Goal: Information Seeking & Learning: Compare options

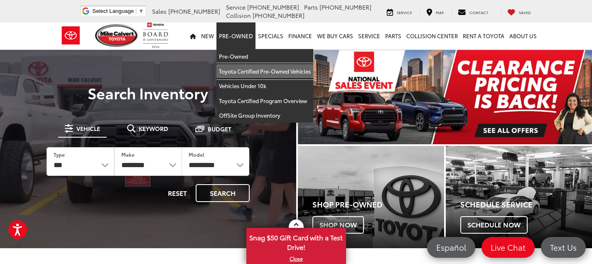
click at [248, 72] on link "Toyota Certified Pre-Owned Vehicles" at bounding box center [265, 71] width 97 height 15
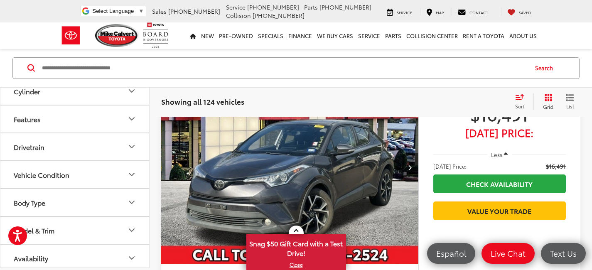
scroll to position [238, 0]
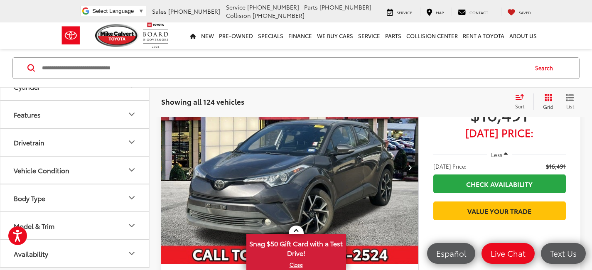
click at [130, 222] on icon "Model & Trim" at bounding box center [132, 226] width 10 height 10
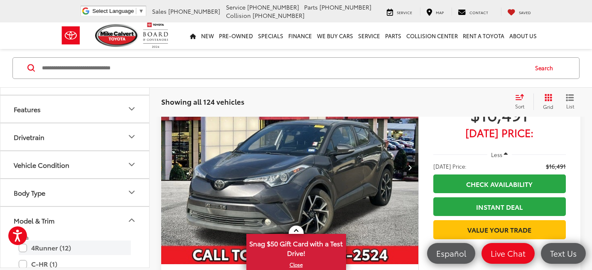
scroll to position [251, 0]
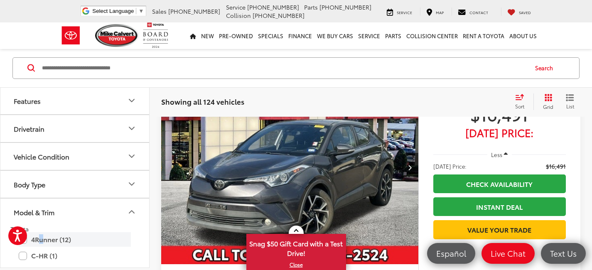
drag, startPoint x: 42, startPoint y: 237, endPoint x: 47, endPoint y: 234, distance: 5.8
click at [42, 237] on label "4Runner (12)" at bounding box center [75, 240] width 112 height 15
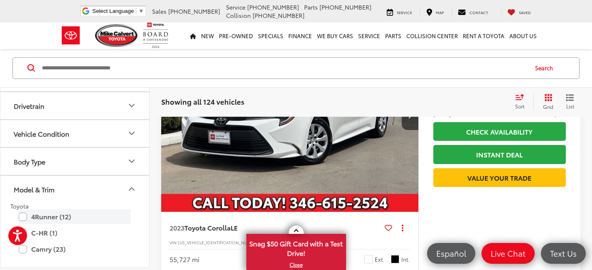
scroll to position [321, 0]
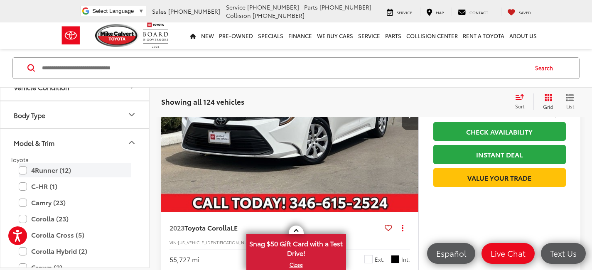
click at [24, 170] on label "4Runner (12)" at bounding box center [75, 170] width 112 height 15
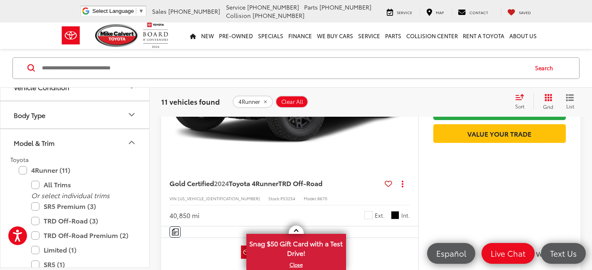
scroll to position [1137, 0]
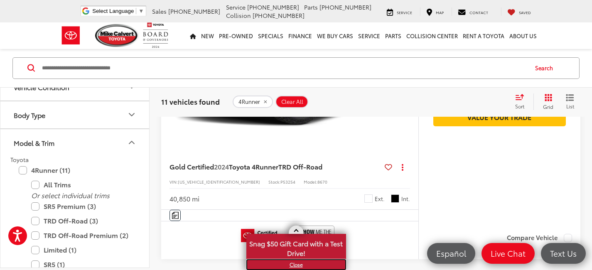
click at [296, 265] on link "X" at bounding box center [296, 264] width 98 height 9
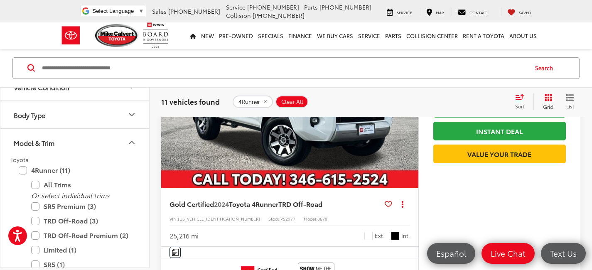
scroll to position [358, 0]
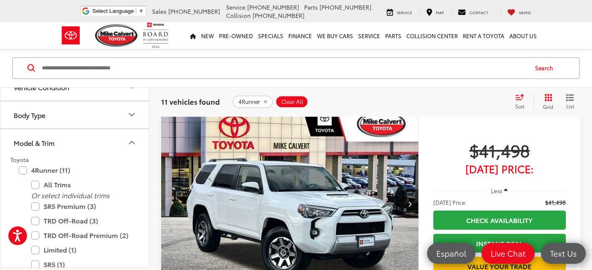
click at [322, 202] on img "2024 Toyota 4Runner TRD Off-Road 0" at bounding box center [290, 204] width 258 height 194
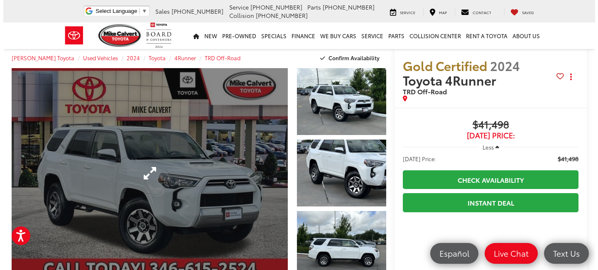
scroll to position [16, 0]
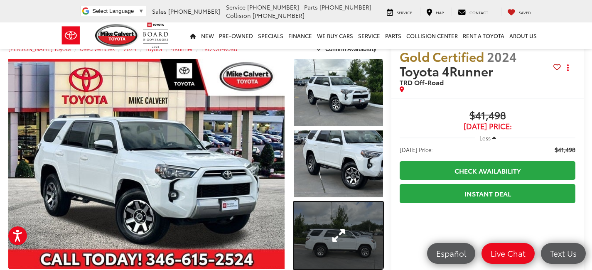
click at [344, 244] on link "Expand Photo 3" at bounding box center [338, 235] width 89 height 67
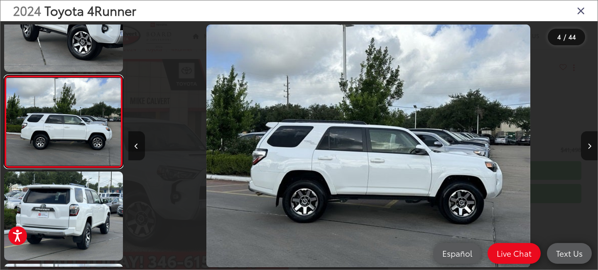
scroll to position [0, 1409]
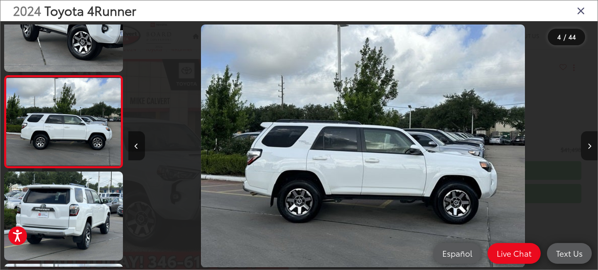
click at [587, 149] on button "Next image" at bounding box center [589, 145] width 17 height 29
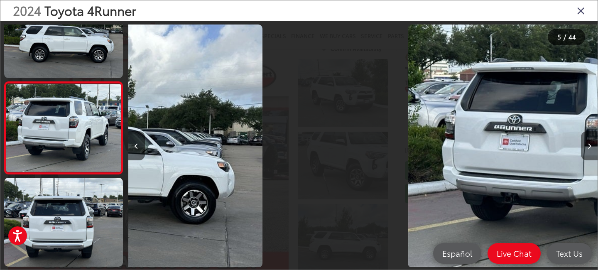
scroll to position [319, 0]
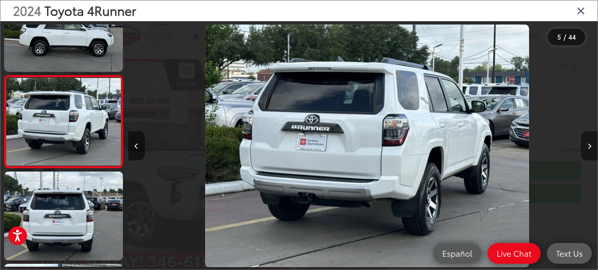
click at [587, 149] on button "Next image" at bounding box center [589, 145] width 17 height 29
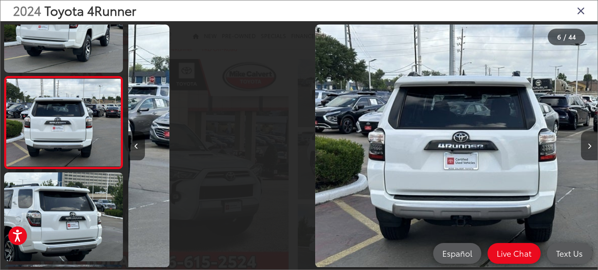
scroll to position [411, 0]
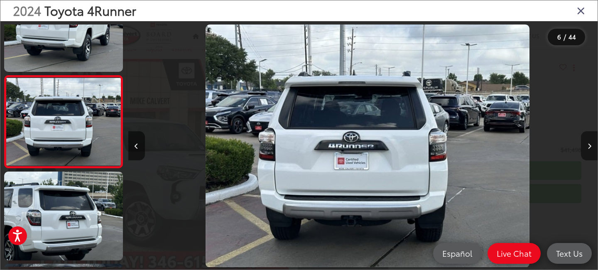
click at [587, 149] on button "Next image" at bounding box center [589, 145] width 17 height 29
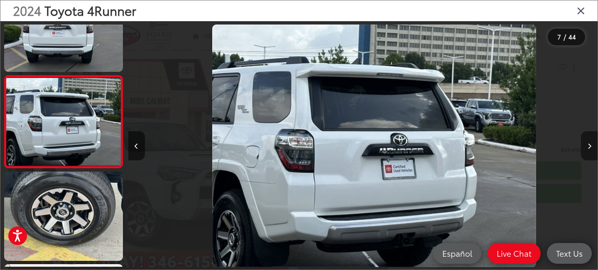
scroll to position [0, 2819]
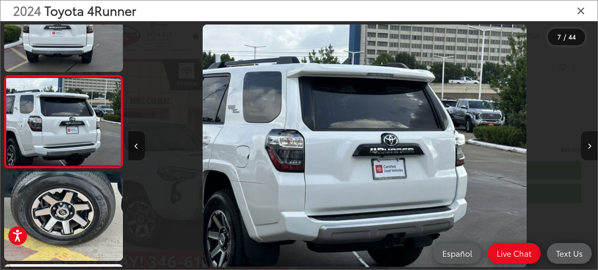
click at [587, 149] on button "Next image" at bounding box center [589, 145] width 17 height 29
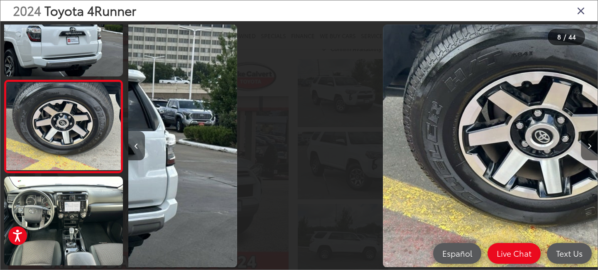
scroll to position [596, 0]
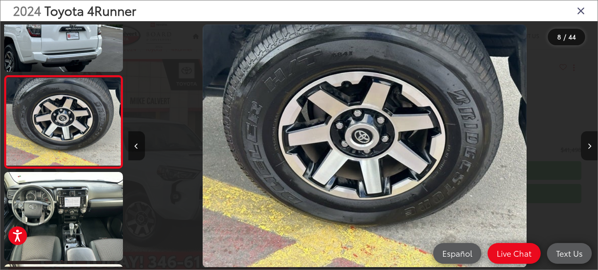
click at [587, 149] on button "Next image" at bounding box center [589, 145] width 17 height 29
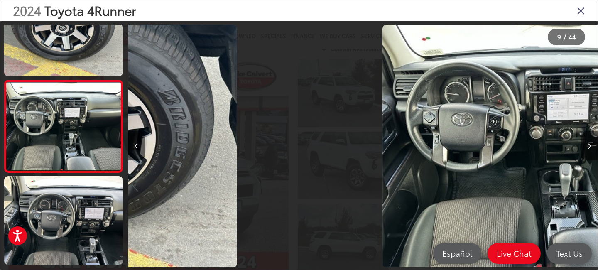
scroll to position [0, 0]
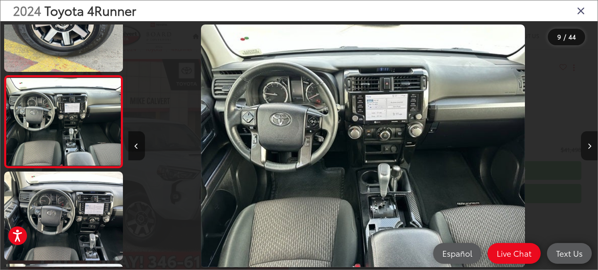
click at [587, 149] on button "Next image" at bounding box center [589, 145] width 17 height 29
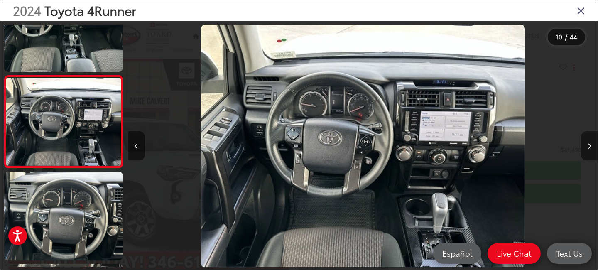
click at [587, 149] on button "Next image" at bounding box center [589, 145] width 17 height 29
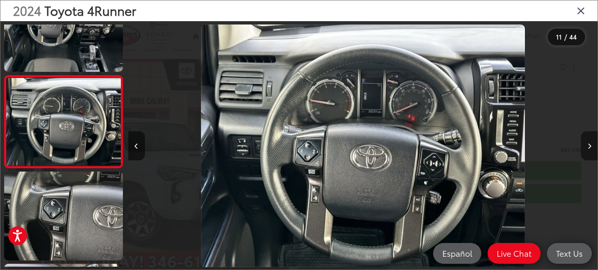
click at [587, 149] on button "Next image" at bounding box center [589, 145] width 17 height 29
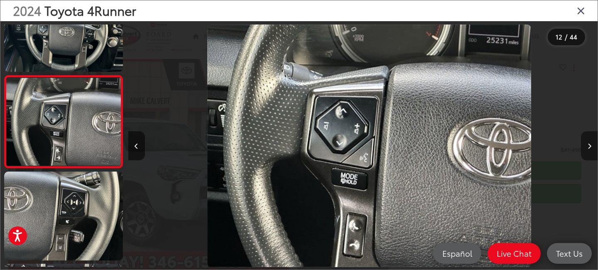
click at [587, 149] on button "Next image" at bounding box center [589, 145] width 17 height 29
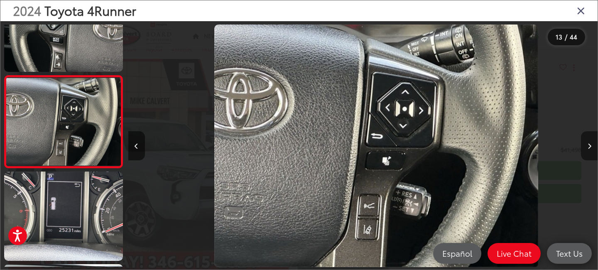
click at [587, 149] on button "Next image" at bounding box center [589, 145] width 17 height 29
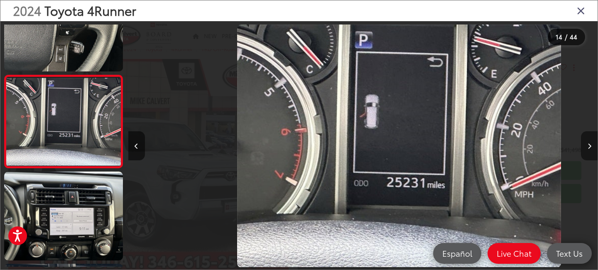
click at [587, 149] on button "Next image" at bounding box center [589, 145] width 17 height 29
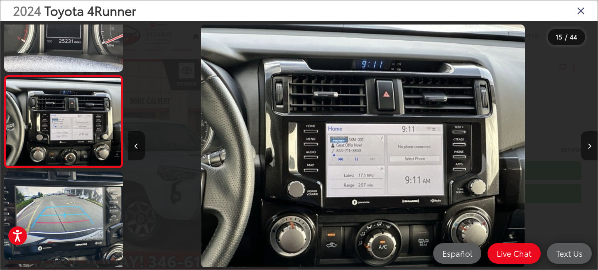
click at [587, 149] on button "Next image" at bounding box center [589, 145] width 17 height 29
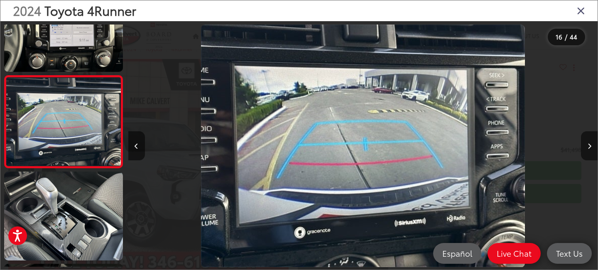
click at [579, 13] on icon "Close gallery" at bounding box center [581, 10] width 8 height 11
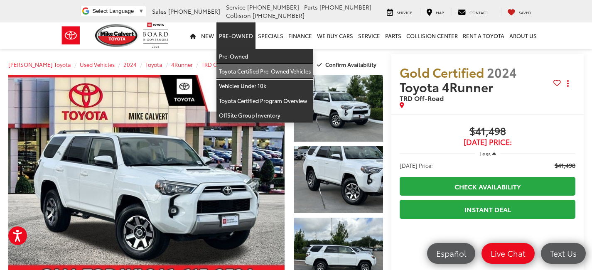
click at [248, 74] on link "Toyota Certified Pre-Owned Vehicles" at bounding box center [265, 71] width 97 height 15
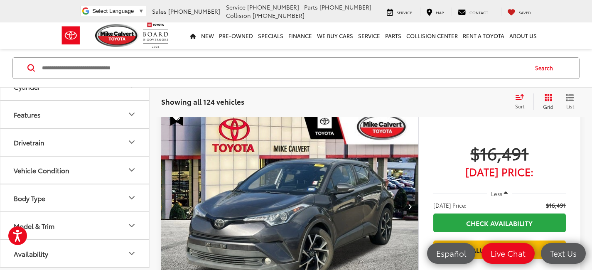
scroll to position [238, 0]
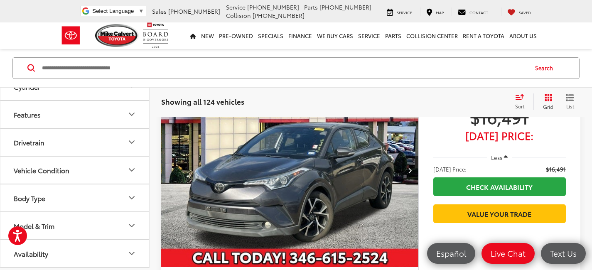
click at [108, 218] on button "Model & Trim" at bounding box center [75, 225] width 150 height 27
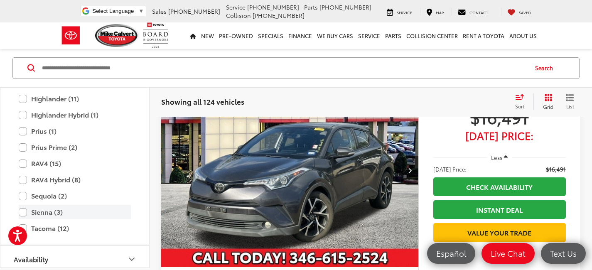
scroll to position [528, 0]
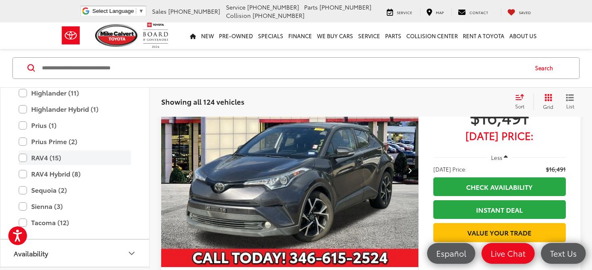
click at [19, 160] on label "RAV4 (15)" at bounding box center [75, 158] width 112 height 15
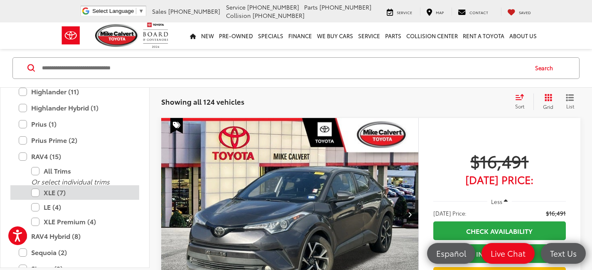
scroll to position [529, 0]
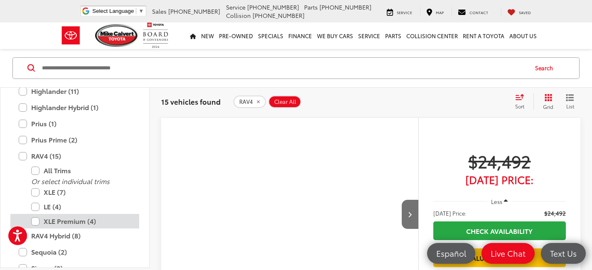
click at [42, 219] on label "XLE Premium (4)" at bounding box center [81, 221] width 100 height 15
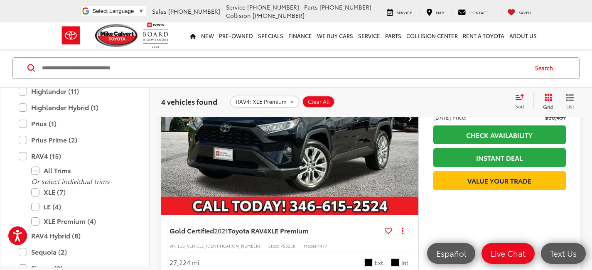
scroll to position [80, 0]
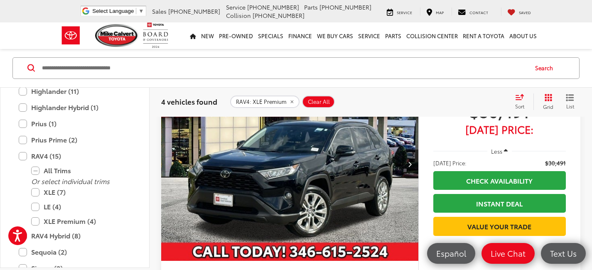
click at [301, 160] on img "2021 Toyota RAV4 XLE Premium 0" at bounding box center [290, 165] width 258 height 194
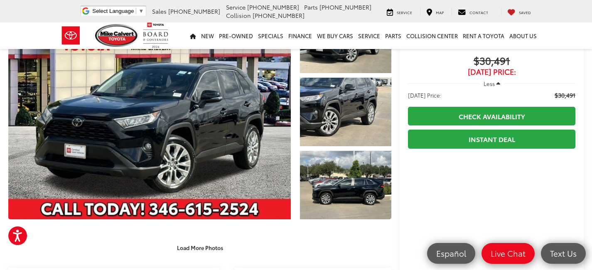
scroll to position [90, 0]
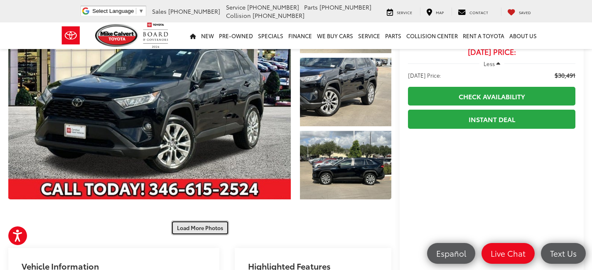
click at [197, 225] on button "Load More Photos" at bounding box center [200, 228] width 58 height 15
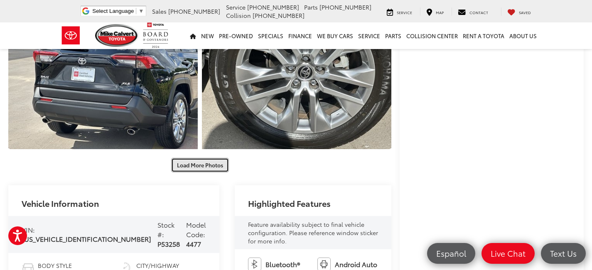
scroll to position [441, 0]
click at [181, 158] on button "Load More Photos" at bounding box center [200, 165] width 58 height 15
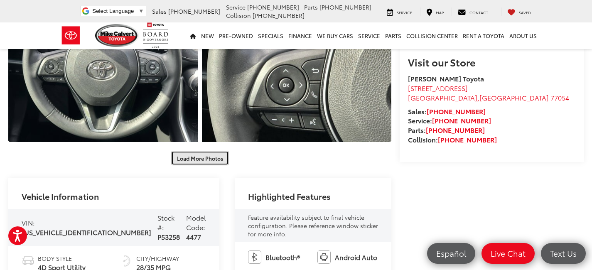
scroll to position [682, 0]
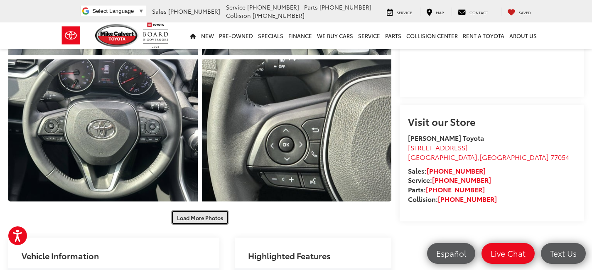
drag, startPoint x: 199, startPoint y: 194, endPoint x: 206, endPoint y: 192, distance: 7.1
click at [199, 210] on button "Load More Photos" at bounding box center [200, 217] width 58 height 15
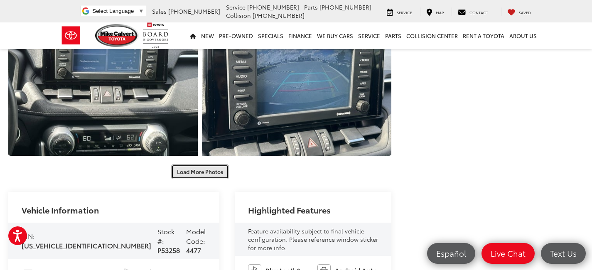
scroll to position [1021, 0]
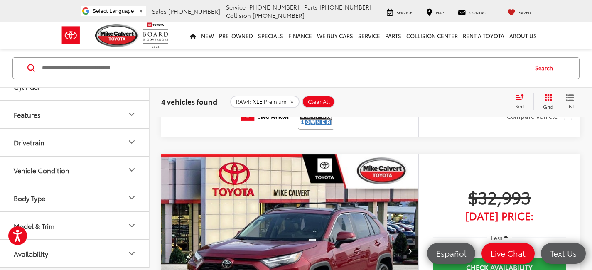
scroll to position [324, 0]
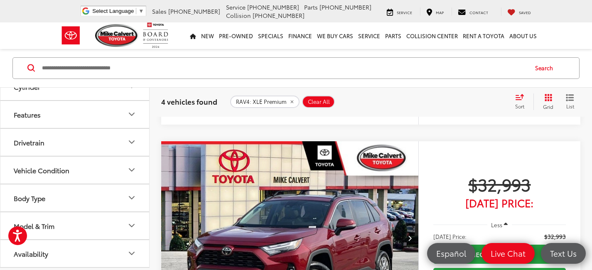
click at [128, 228] on icon "Model & Trim" at bounding box center [132, 226] width 10 height 10
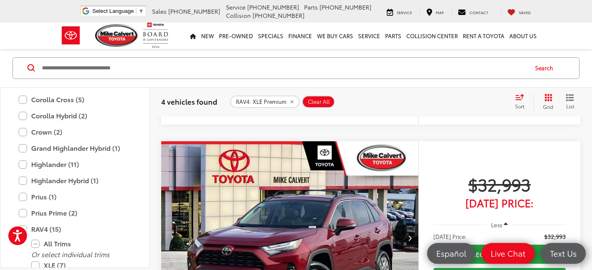
scroll to position [475, 0]
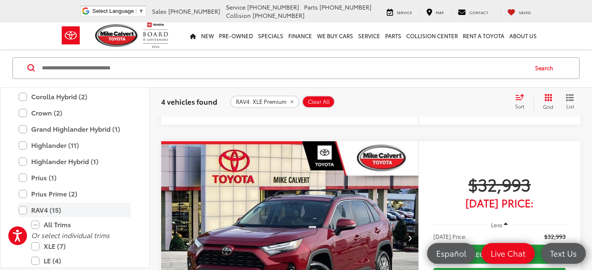
click at [25, 212] on label "RAV4 (15)" at bounding box center [75, 210] width 112 height 15
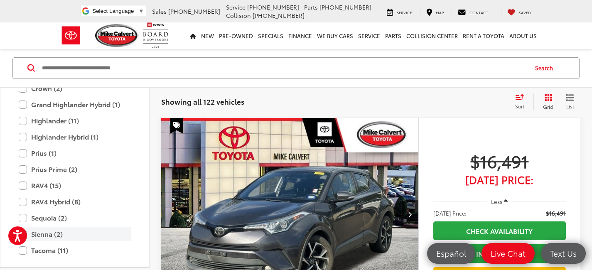
scroll to position [479, 0]
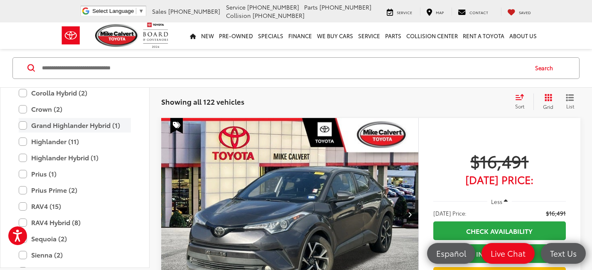
click at [39, 127] on label "Grand Highlander Hybrid (1)" at bounding box center [75, 125] width 112 height 15
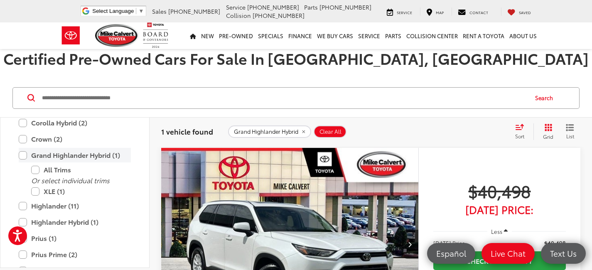
click at [25, 155] on label "Grand Highlander Hybrid (1)" at bounding box center [75, 155] width 112 height 15
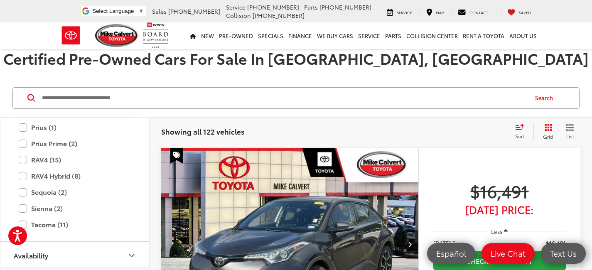
scroll to position [557, 0]
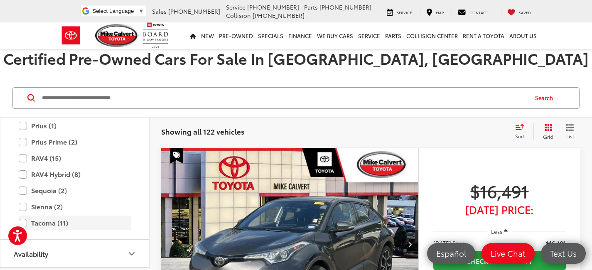
click at [40, 224] on label "Tacoma (11)" at bounding box center [75, 223] width 112 height 15
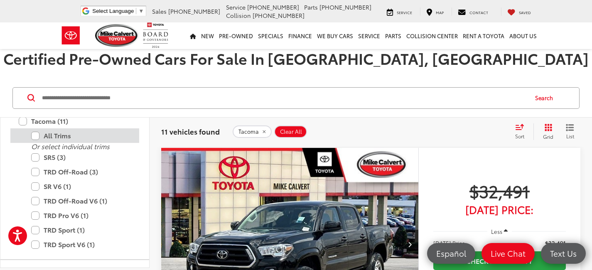
scroll to position [668, 0]
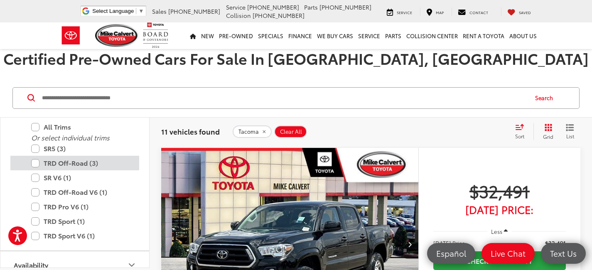
click at [37, 162] on label "TRD Off-Road (3)" at bounding box center [81, 163] width 100 height 15
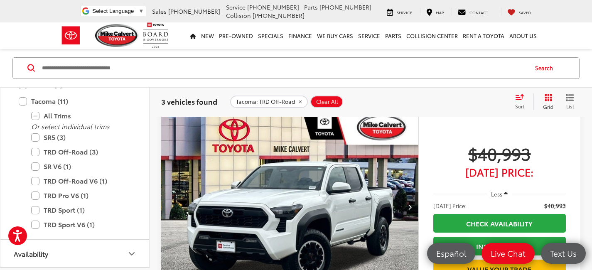
scroll to position [668, 0]
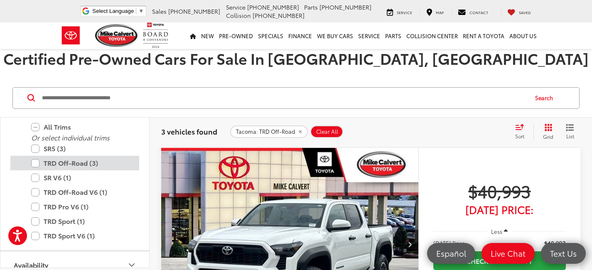
click at [37, 163] on label "TRD Off-Road (3)" at bounding box center [81, 163] width 100 height 15
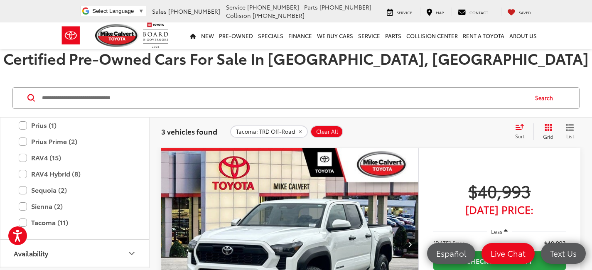
scroll to position [557, 0]
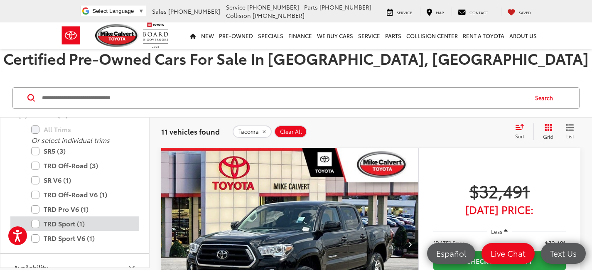
scroll to position [662, 0]
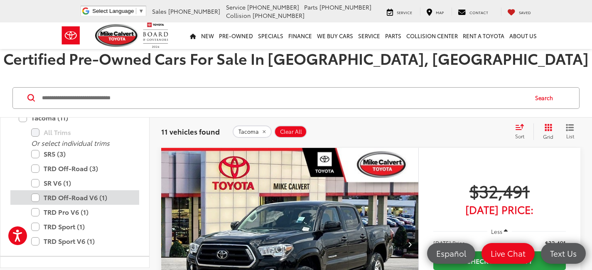
click at [36, 197] on label "TRD Off-Road V6 (1)" at bounding box center [81, 197] width 100 height 15
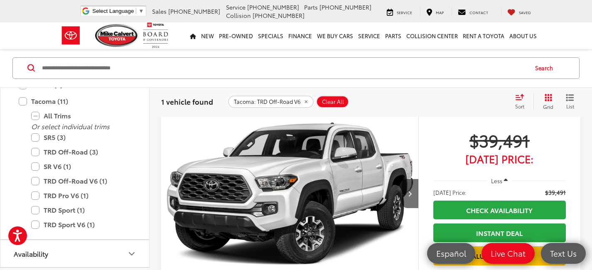
scroll to position [50, 0]
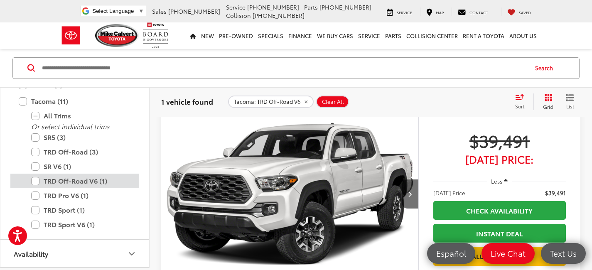
click at [35, 182] on label "TRD Off-Road V6 (1)" at bounding box center [81, 181] width 100 height 15
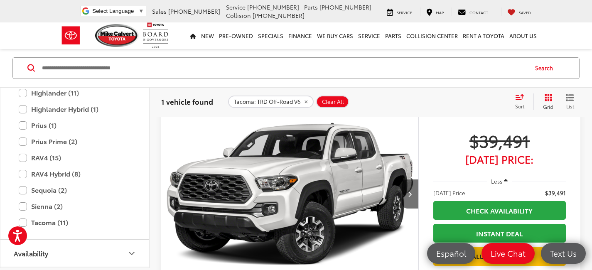
scroll to position [528, 0]
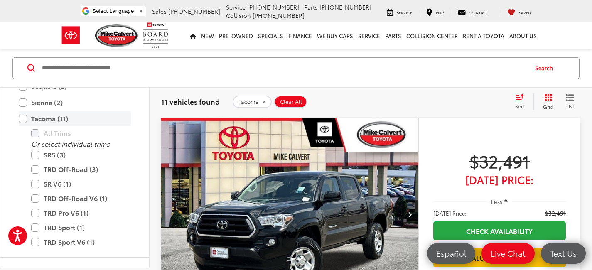
scroll to position [637, 0]
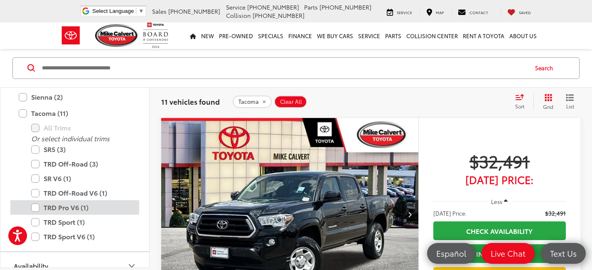
click at [34, 211] on label "TRD Pro V6 (1)" at bounding box center [81, 208] width 100 height 15
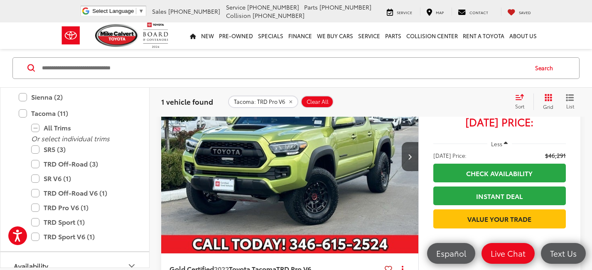
scroll to position [87, 0]
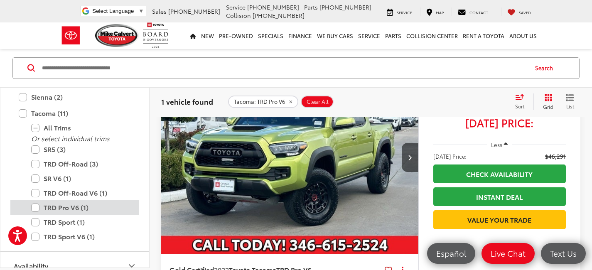
click at [39, 209] on label "TRD Pro V6 (1)" at bounding box center [81, 208] width 100 height 15
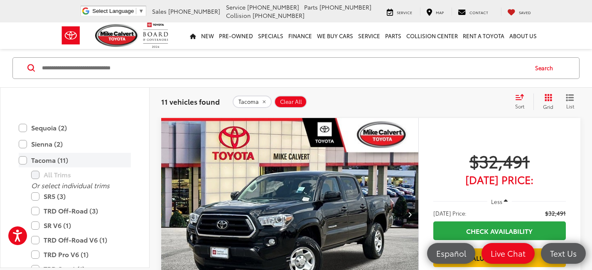
scroll to position [649, 0]
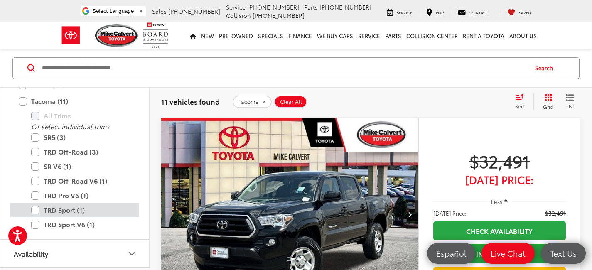
click at [37, 212] on label "TRD Sport (1)" at bounding box center [81, 210] width 100 height 15
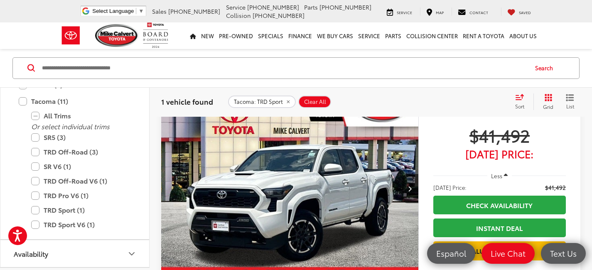
scroll to position [55, 0]
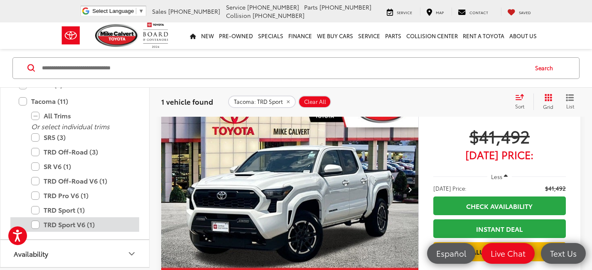
click at [37, 225] on label "TRD Sport V6 (1)" at bounding box center [81, 225] width 100 height 15
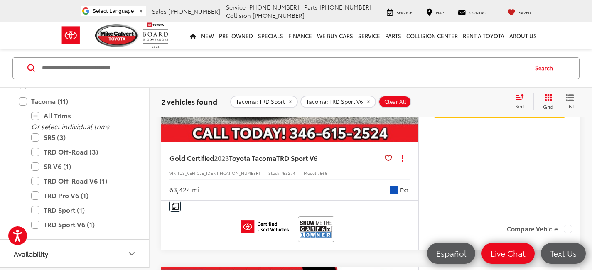
scroll to position [194, 0]
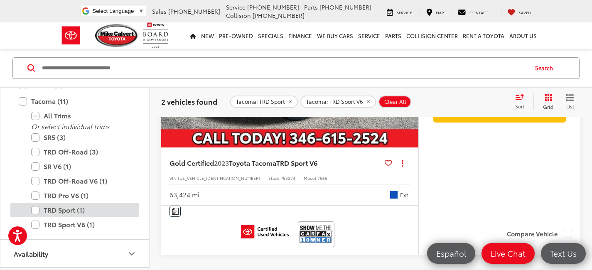
click at [37, 211] on label "TRD Sport (1)" at bounding box center [81, 210] width 100 height 15
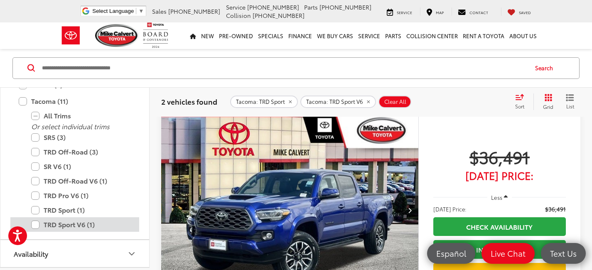
scroll to position [30, 0]
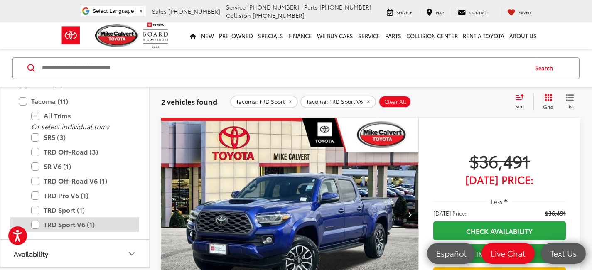
click at [36, 225] on label "TRD Sport V6 (1)" at bounding box center [81, 225] width 100 height 15
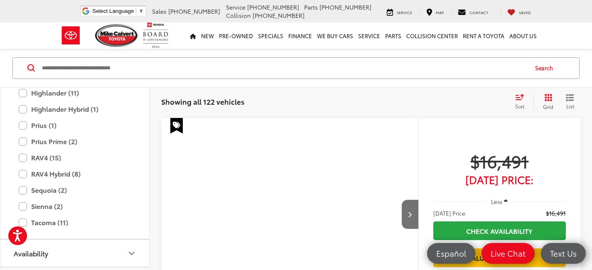
scroll to position [528, 0]
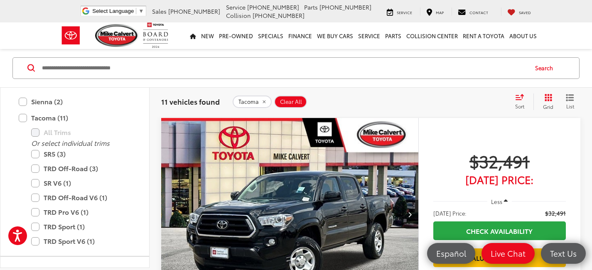
scroll to position [649, 0]
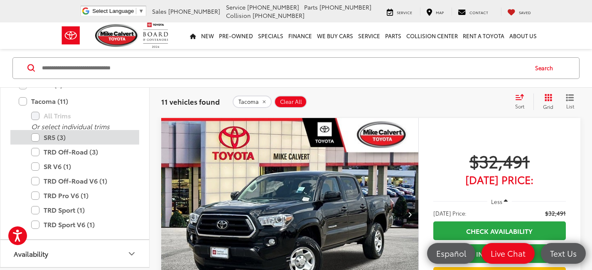
click at [39, 138] on label "SR5 (3)" at bounding box center [81, 137] width 100 height 15
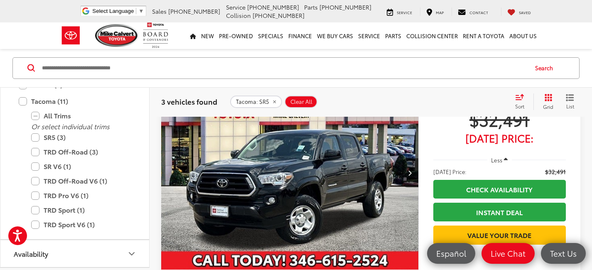
scroll to position [74, 0]
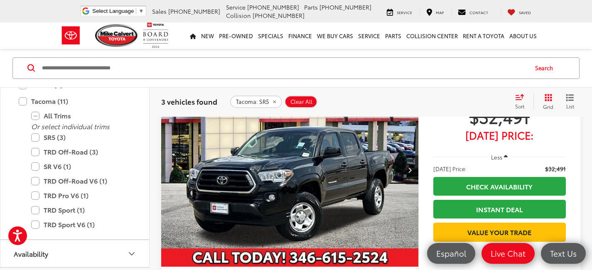
click at [410, 171] on icon "Next image" at bounding box center [410, 170] width 4 height 6
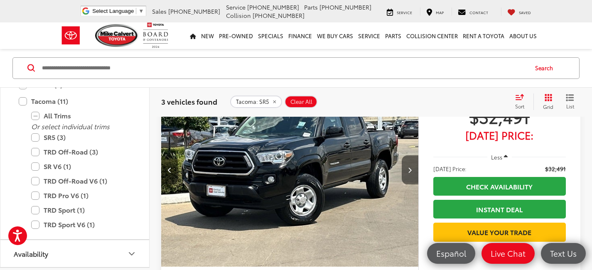
click at [410, 171] on icon "Next image" at bounding box center [410, 170] width 4 height 6
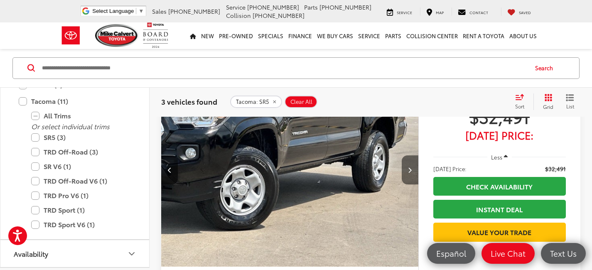
click at [410, 171] on icon "Next image" at bounding box center [410, 170] width 4 height 6
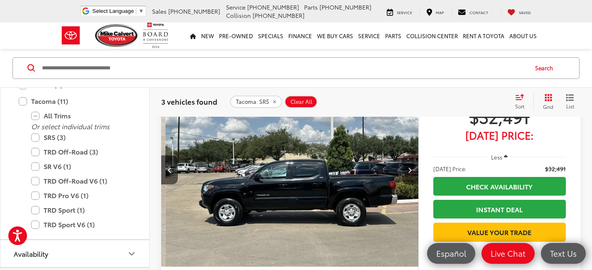
scroll to position [0, 775]
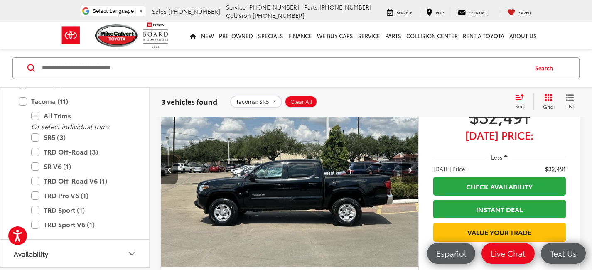
click at [410, 171] on icon "Next image" at bounding box center [410, 170] width 4 height 6
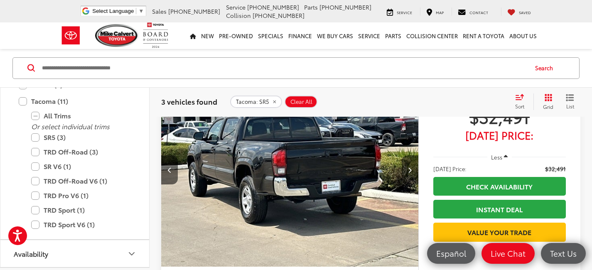
click at [410, 171] on icon "Next image" at bounding box center [410, 170] width 4 height 6
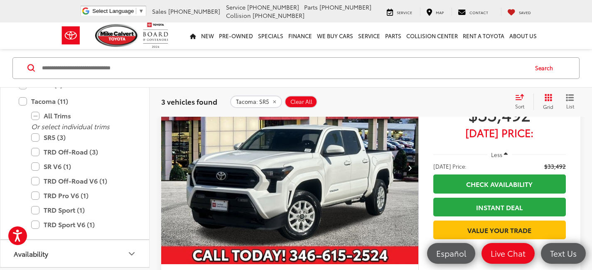
scroll to position [393, 0]
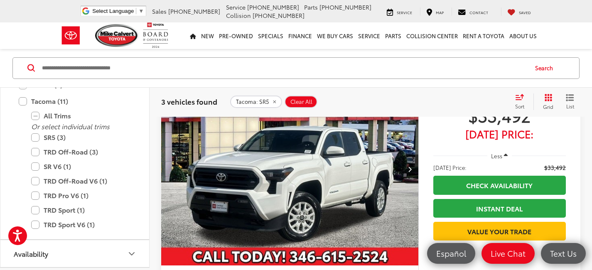
click at [412, 171] on button "Next image" at bounding box center [410, 169] width 17 height 29
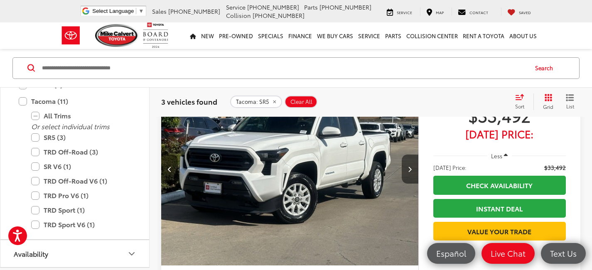
click at [412, 171] on button "Next image" at bounding box center [410, 169] width 17 height 29
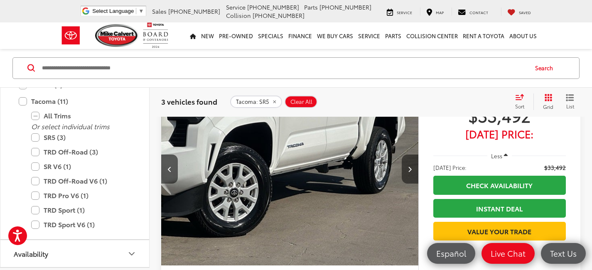
click at [412, 171] on button "Next image" at bounding box center [410, 169] width 17 height 29
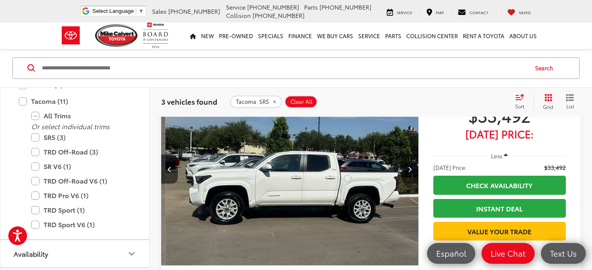
scroll to position [0, 775]
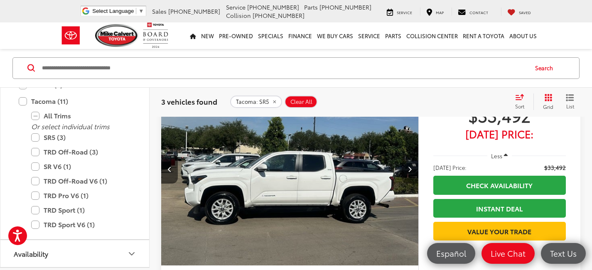
click at [412, 171] on button "Next image" at bounding box center [410, 169] width 17 height 29
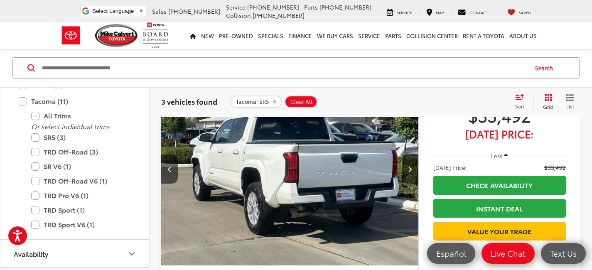
click at [412, 172] on button "Next image" at bounding box center [410, 169] width 17 height 29
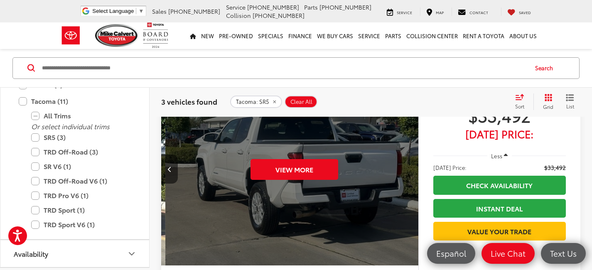
scroll to position [0, 1292]
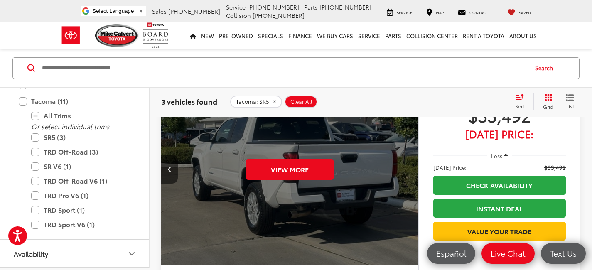
click at [412, 172] on div "View More" at bounding box center [290, 169] width 258 height 194
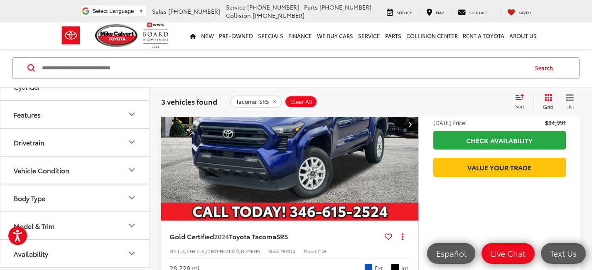
scroll to position [759, 0]
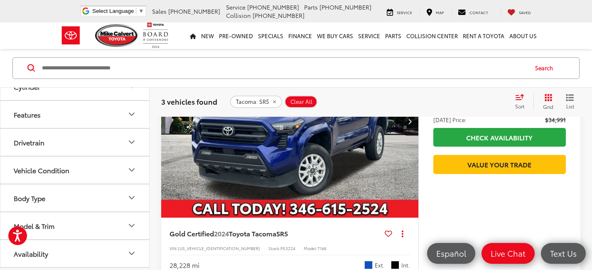
click at [121, 224] on button "Model & Trim" at bounding box center [75, 225] width 150 height 27
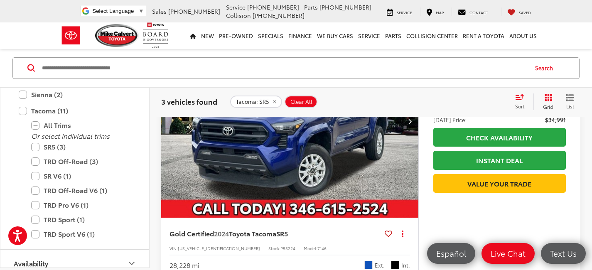
scroll to position [641, 0]
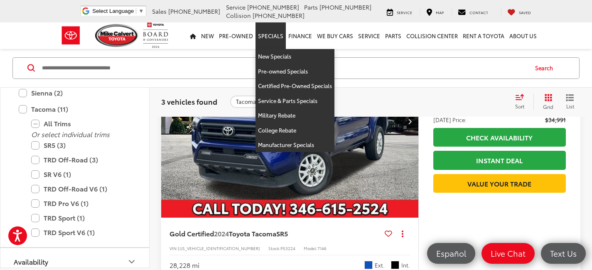
click at [272, 36] on link "Specials" at bounding box center [271, 35] width 30 height 27
click at [279, 56] on link "New Specials" at bounding box center [295, 56] width 79 height 15
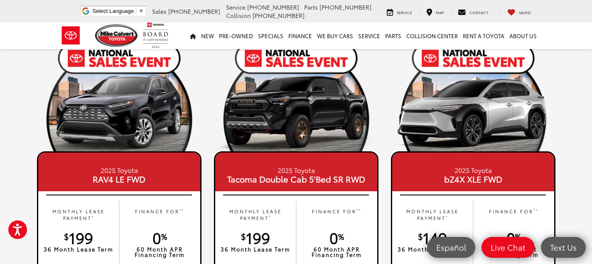
scroll to position [402, 0]
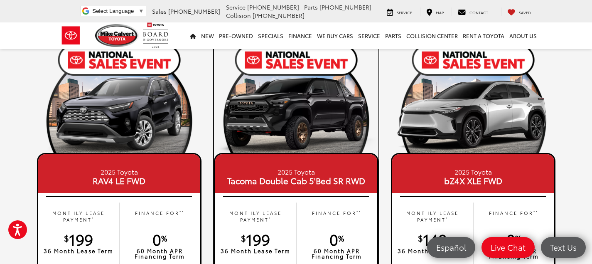
click at [295, 137] on img at bounding box center [296, 117] width 165 height 82
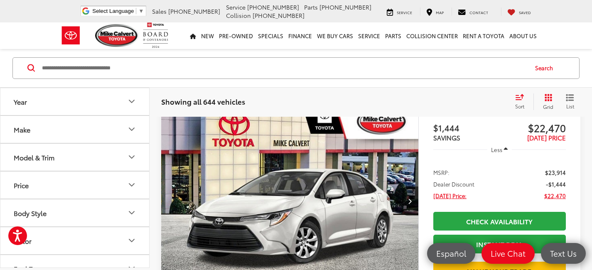
click at [129, 156] on icon "Model & Trim" at bounding box center [131, 157] width 5 height 2
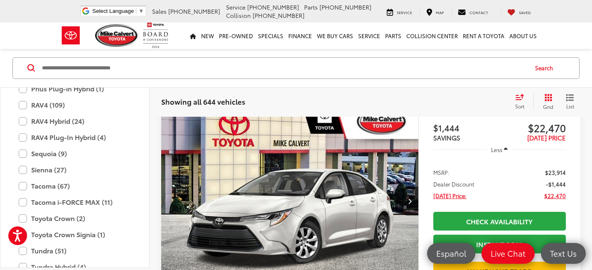
scroll to position [421, 0]
click at [22, 187] on label "Tacoma (67)" at bounding box center [75, 185] width 112 height 15
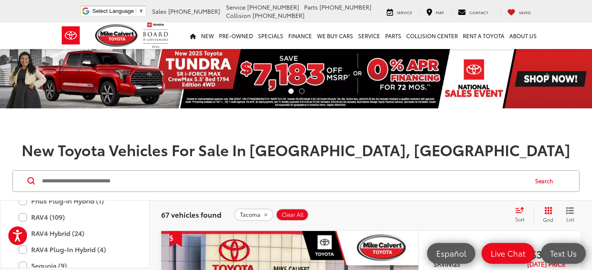
click at [301, 90] on li at bounding box center [301, 91] width 5 height 5
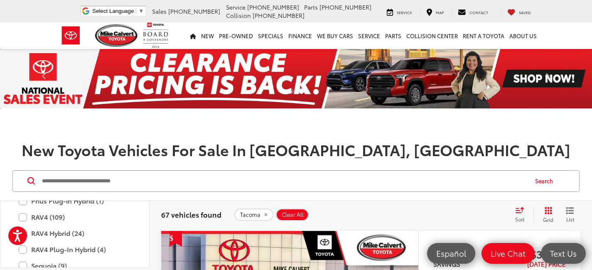
click at [231, 77] on img at bounding box center [296, 78] width 592 height 59
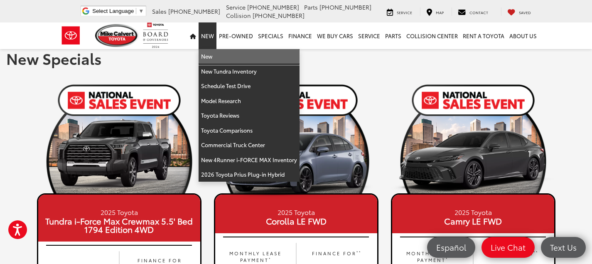
click at [217, 57] on link "New" at bounding box center [249, 56] width 101 height 15
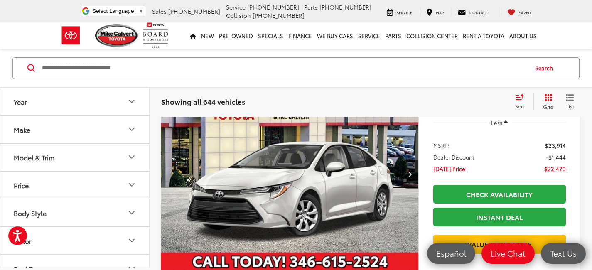
scroll to position [159, 0]
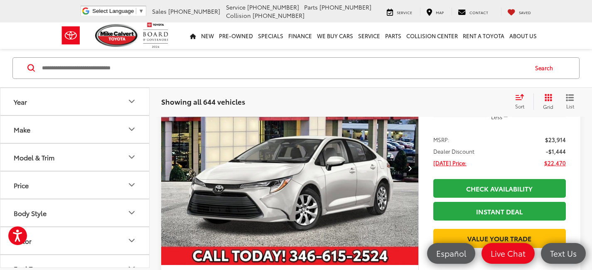
click at [138, 161] on button "Model & Trim" at bounding box center [75, 157] width 150 height 27
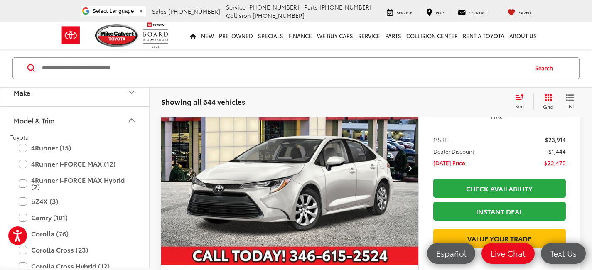
scroll to position [36, 0]
click at [23, 151] on label "4Runner (15)" at bounding box center [75, 149] width 112 height 15
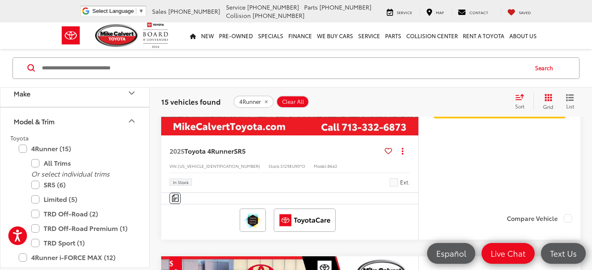
scroll to position [289, 0]
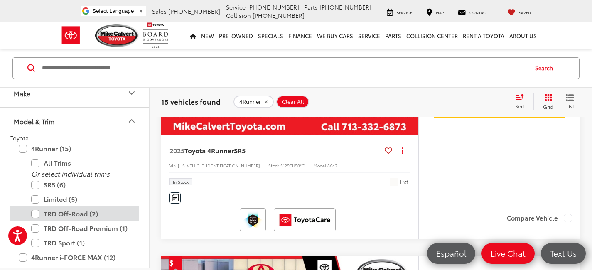
click at [38, 215] on label "TRD Off-Road (2)" at bounding box center [81, 214] width 100 height 15
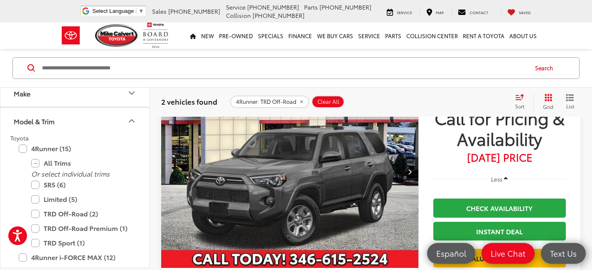
scroll to position [472, 0]
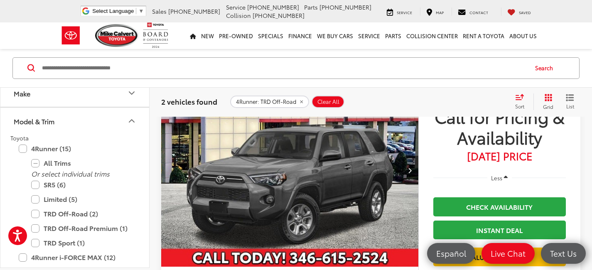
click at [409, 171] on icon "Next image" at bounding box center [410, 170] width 4 height 6
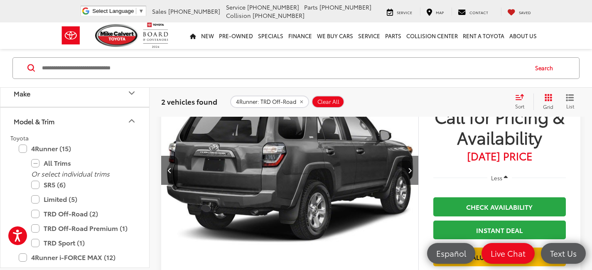
click at [409, 171] on icon "Next image" at bounding box center [410, 170] width 4 height 6
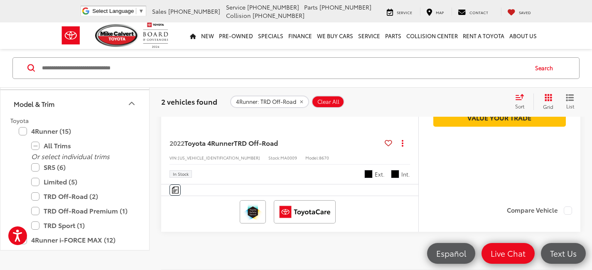
scroll to position [609, 0]
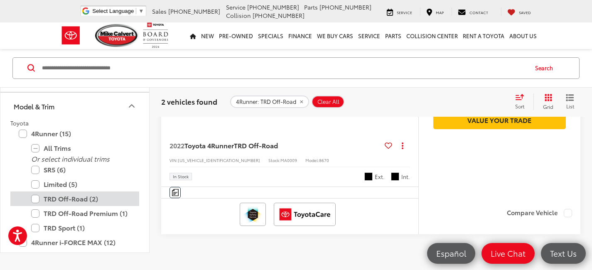
click at [34, 201] on label "TRD Off-Road (2)" at bounding box center [81, 199] width 100 height 15
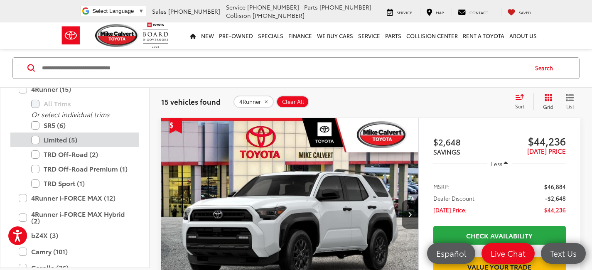
scroll to position [96, 0]
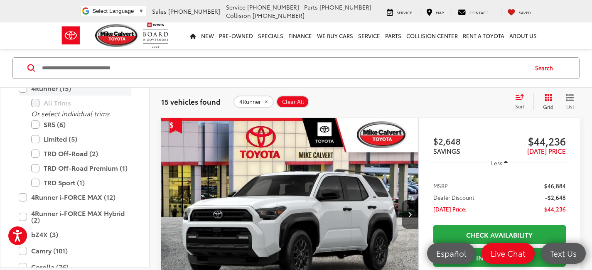
click at [23, 90] on label "4Runner (15)" at bounding box center [75, 88] width 112 height 15
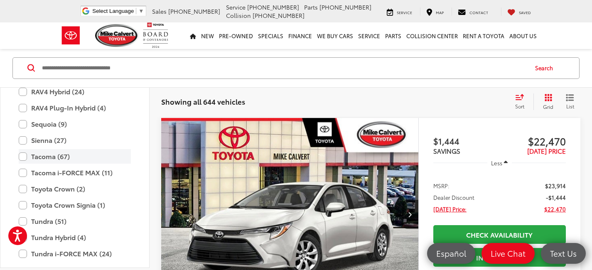
scroll to position [452, 0]
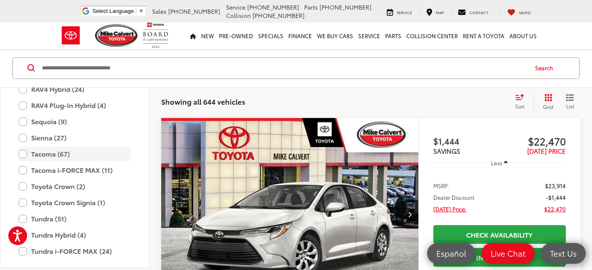
click at [22, 152] on label "Tacoma (67)" at bounding box center [75, 154] width 112 height 15
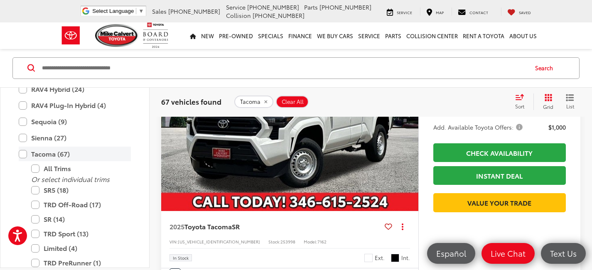
scroll to position [216, 0]
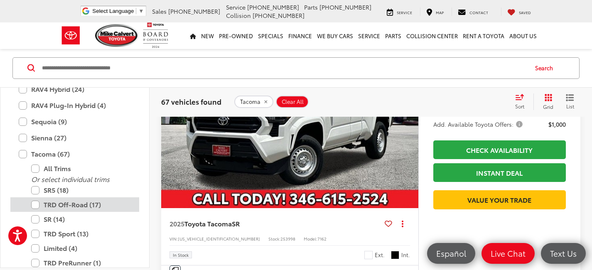
click at [35, 203] on label "TRD Off-Road (17)" at bounding box center [81, 205] width 100 height 15
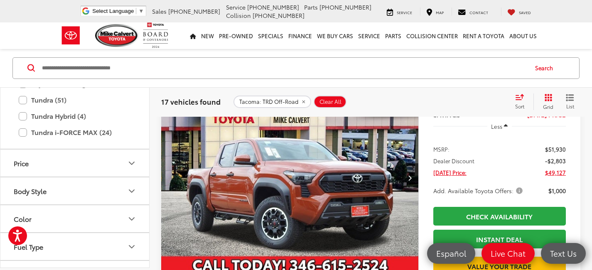
scroll to position [573, 0]
